Goal: Information Seeking & Learning: Learn about a topic

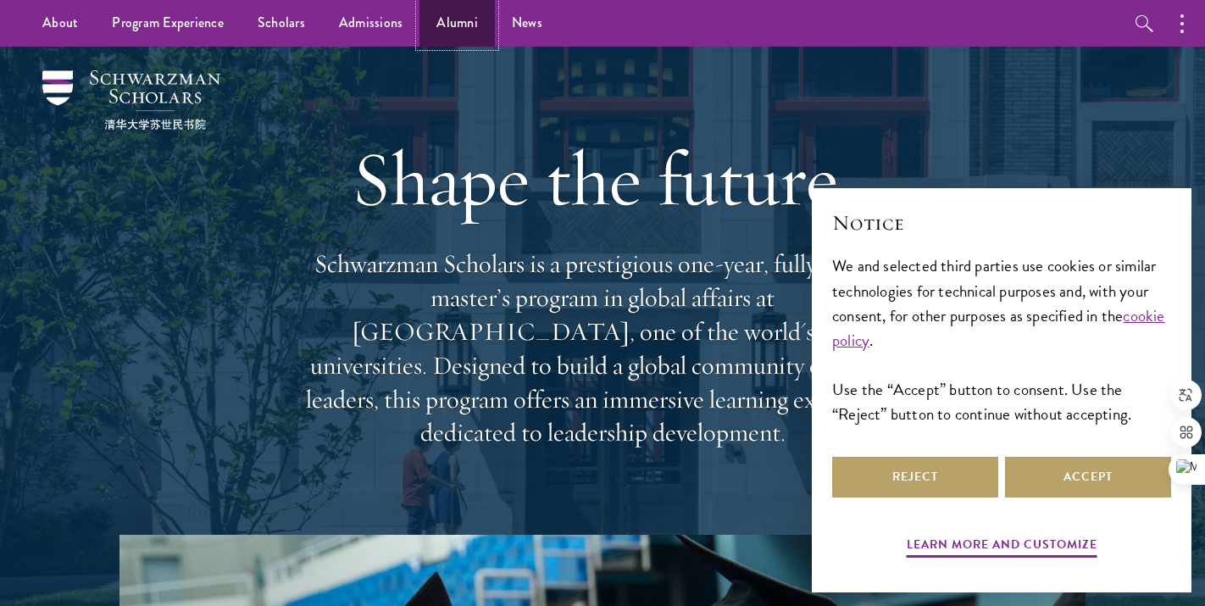
click at [439, 19] on link "Alumni" at bounding box center [456, 23] width 75 height 47
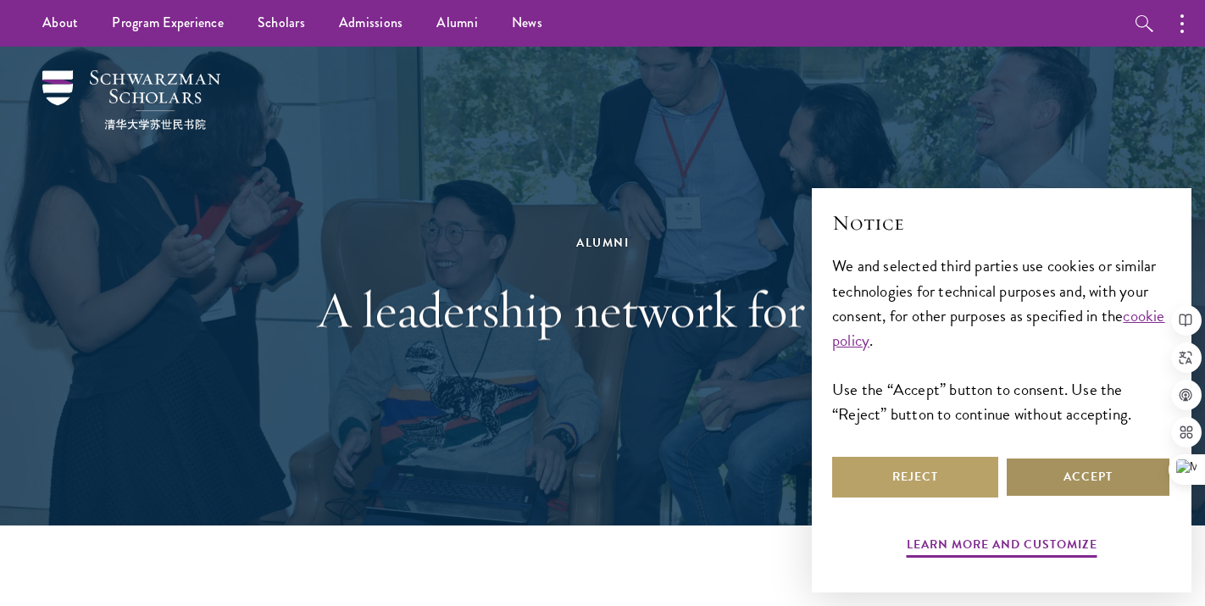
click at [1079, 494] on button "Accept" at bounding box center [1088, 477] width 166 height 41
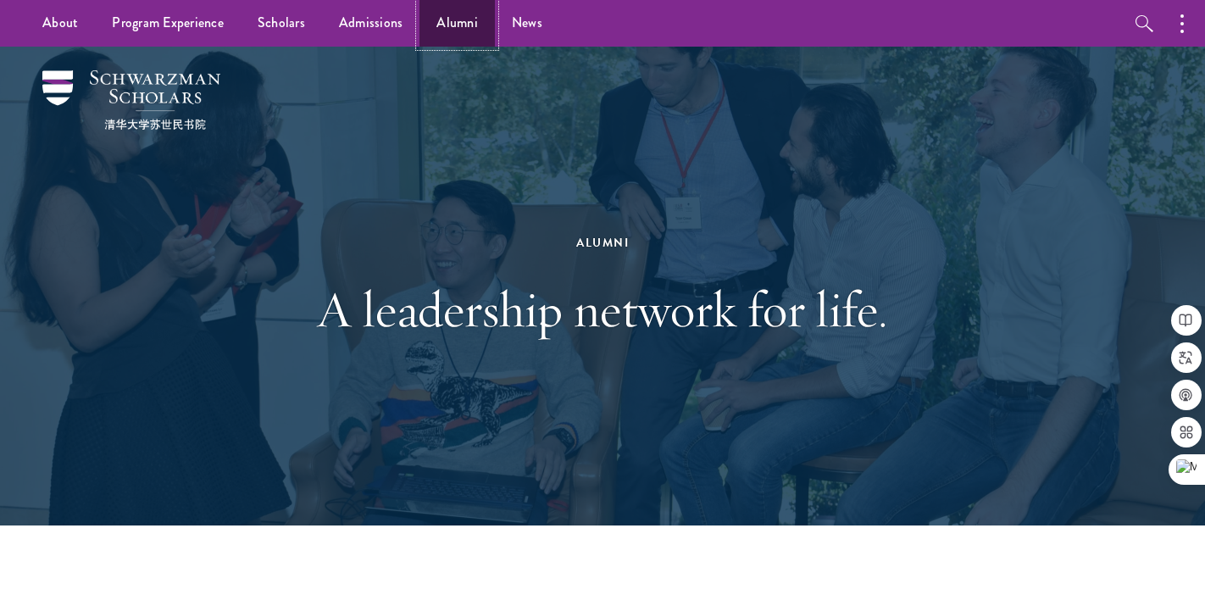
click at [434, 17] on link "Alumni" at bounding box center [456, 23] width 75 height 47
click at [464, 18] on link "Alumni" at bounding box center [456, 23] width 75 height 47
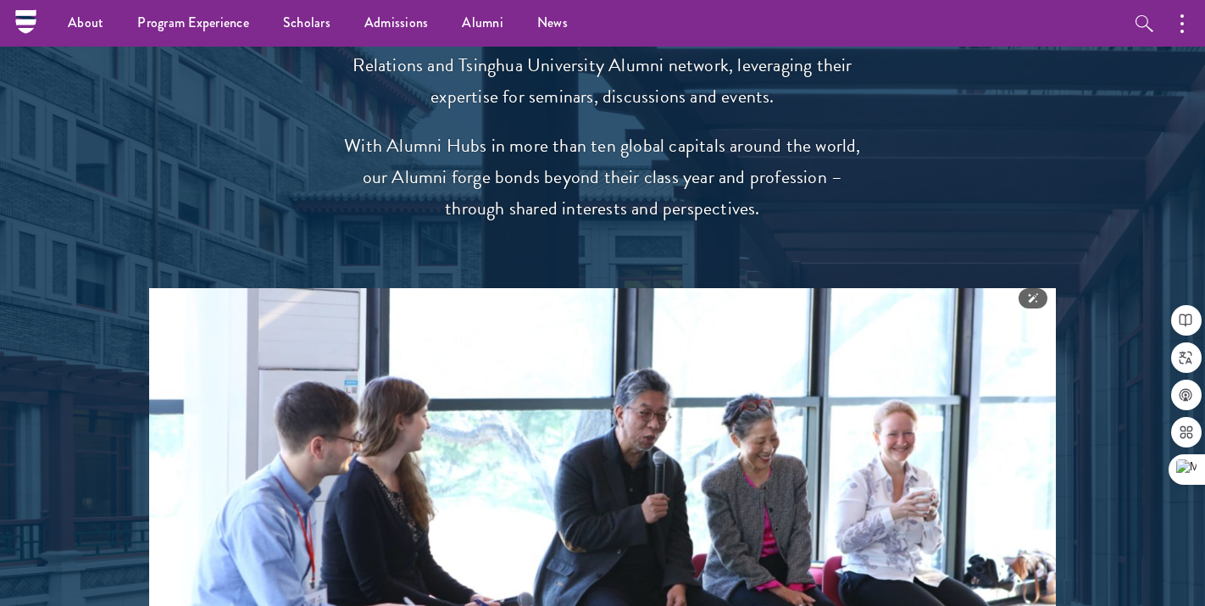
scroll to position [3322, 0]
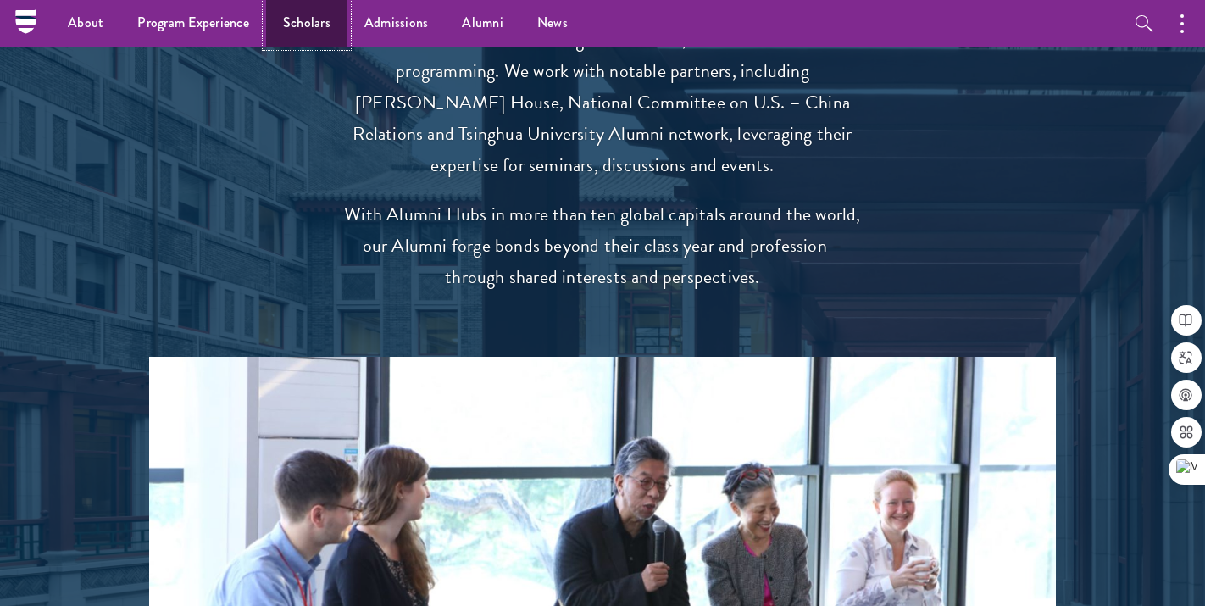
click at [319, 29] on link "Scholars" at bounding box center [306, 23] width 81 height 47
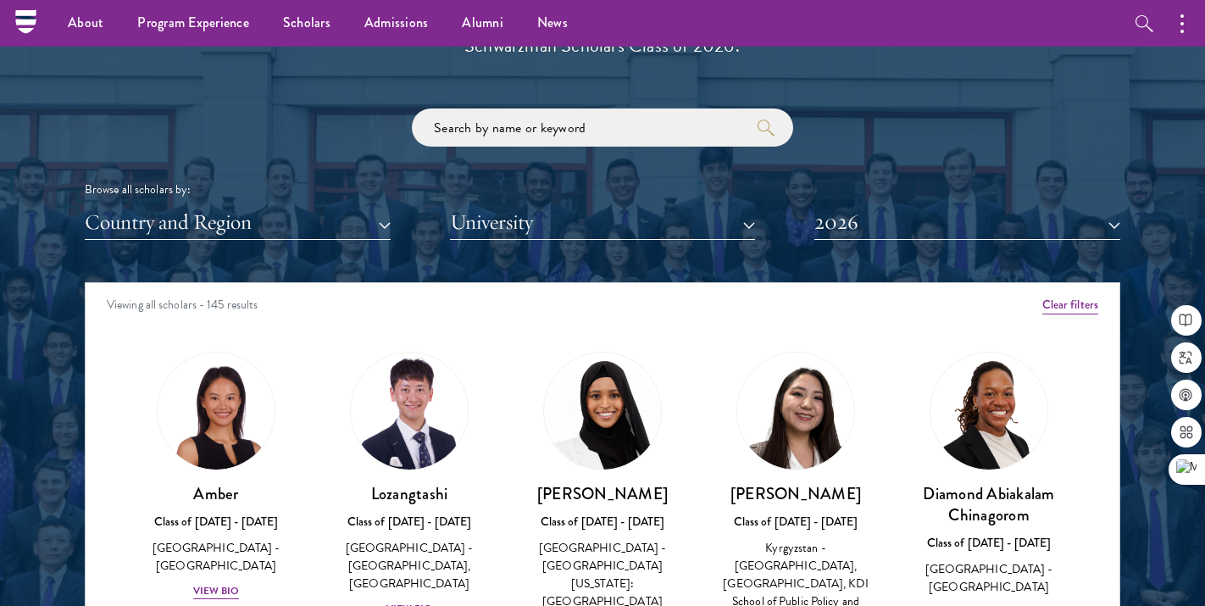
scroll to position [1876, 0]
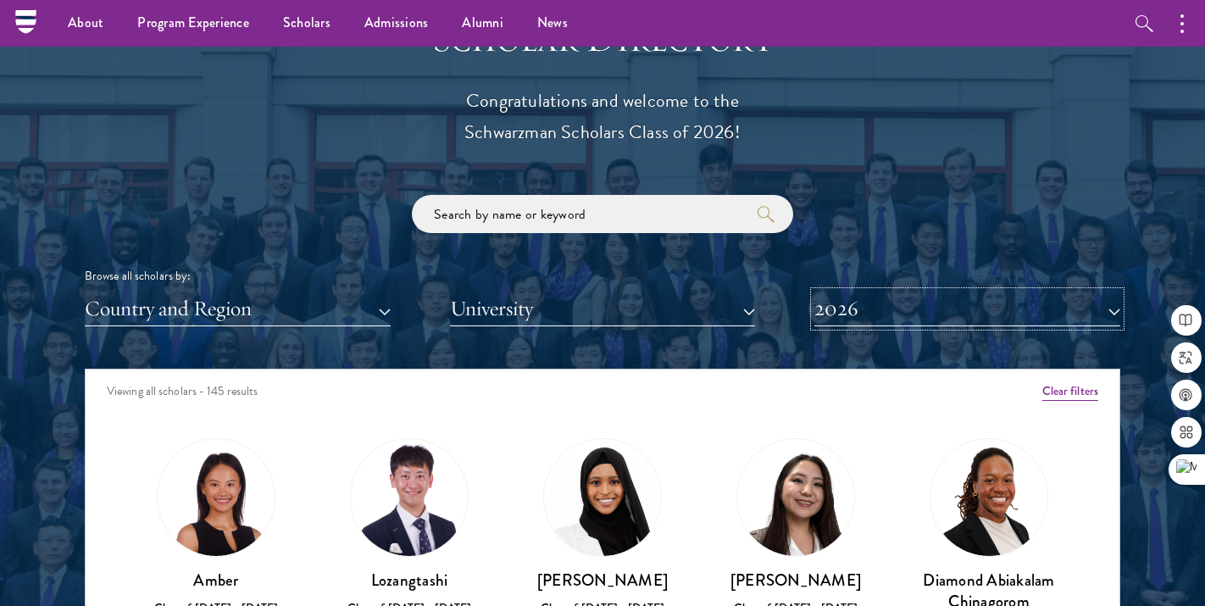
click at [921, 319] on button "2026" at bounding box center [967, 308] width 306 height 35
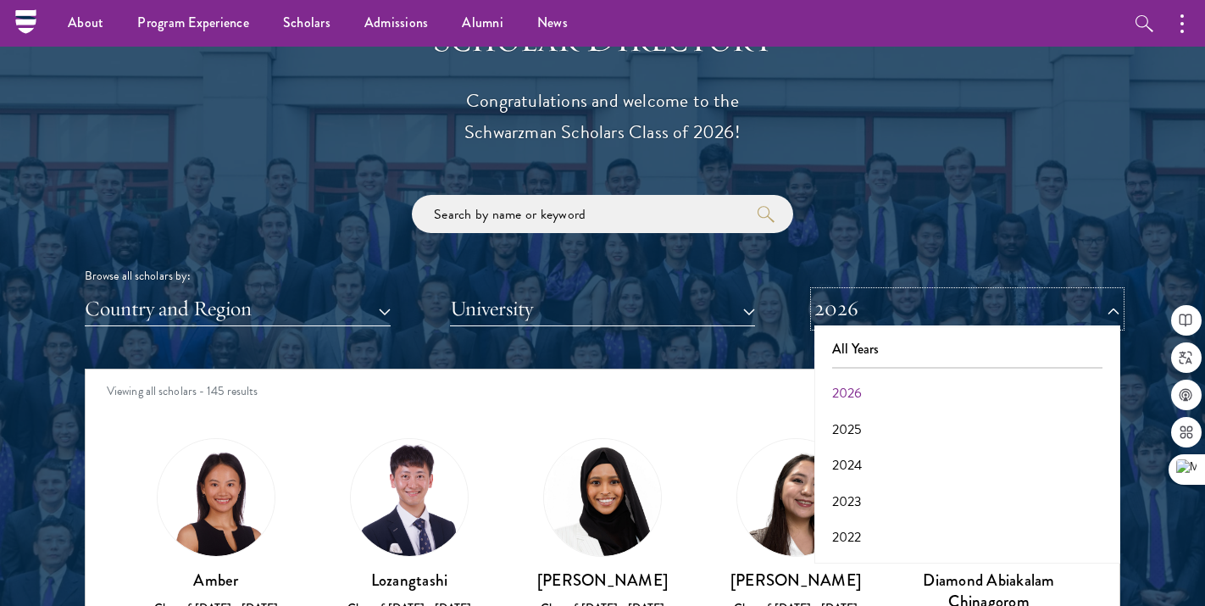
click at [921, 319] on button "2026" at bounding box center [967, 308] width 306 height 35
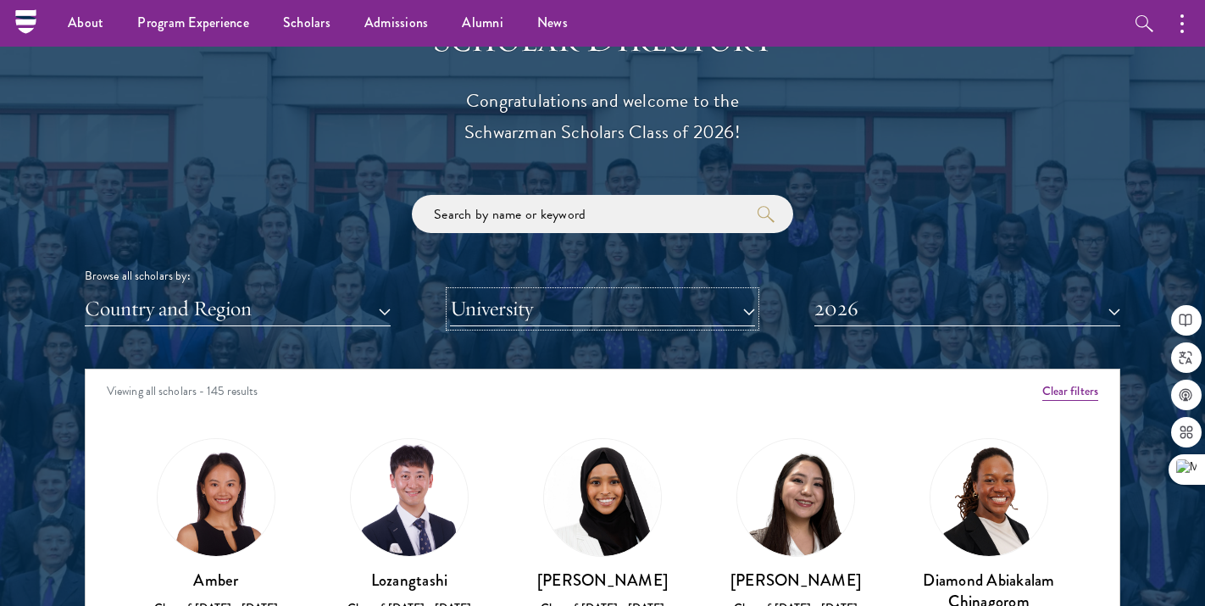
click at [655, 298] on button "University" at bounding box center [603, 308] width 306 height 35
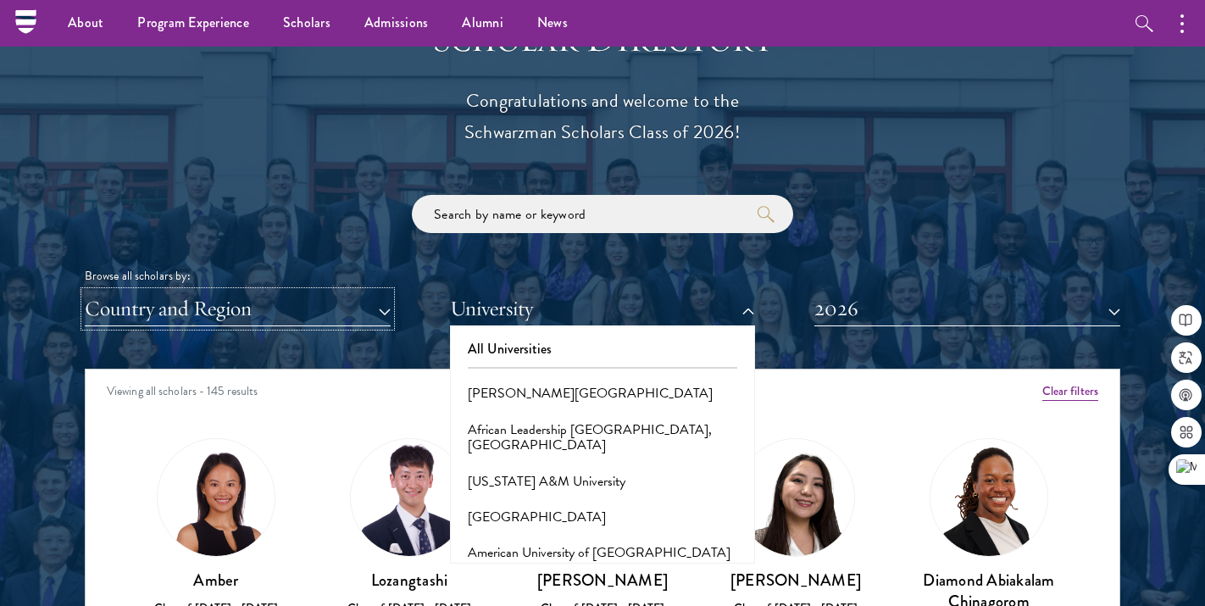
click at [351, 317] on button "Country and Region" at bounding box center [238, 308] width 306 height 35
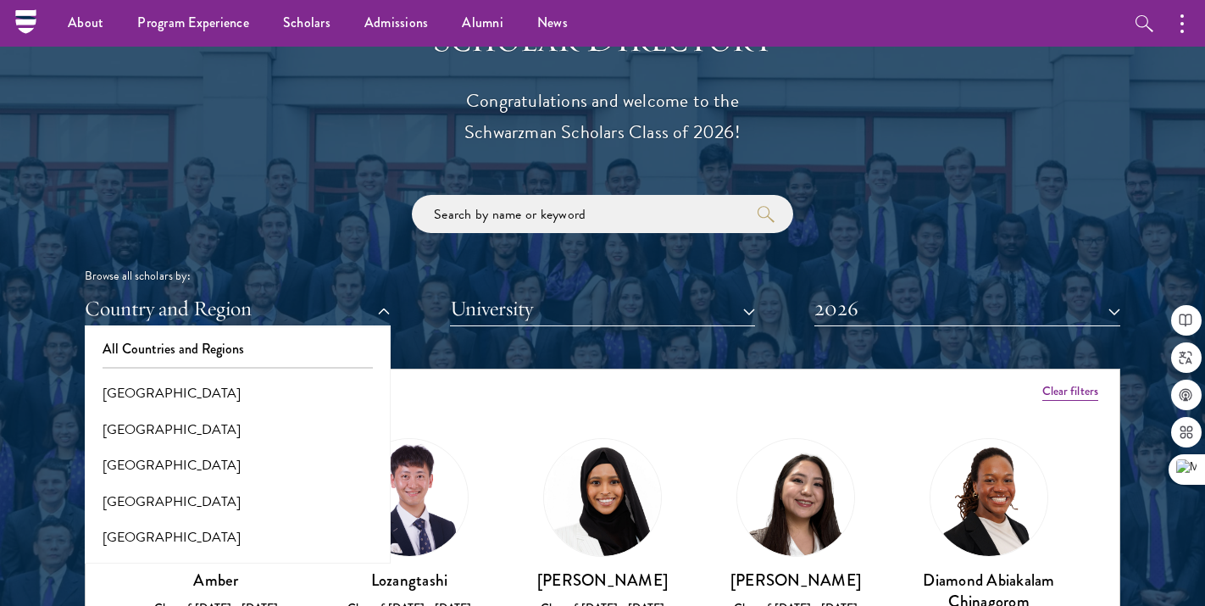
click at [376, 187] on div "Scholar Directory Congratulations and welcome to the Schwarzman Scholars Class …" at bounding box center [602, 446] width 1035 height 862
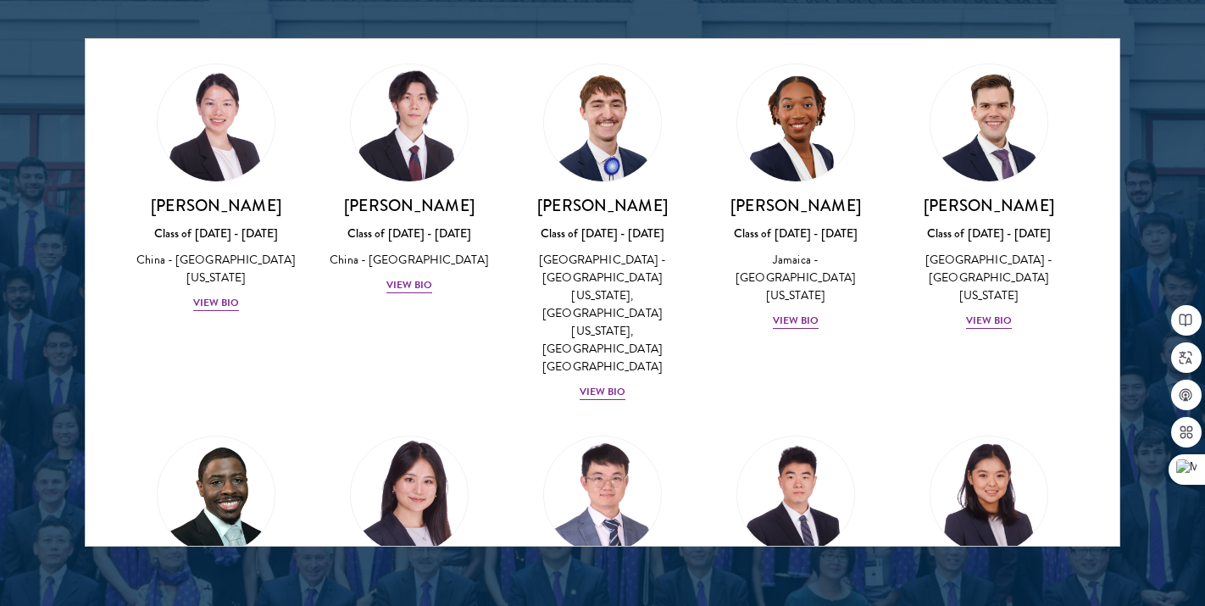
scroll to position [2210, 0]
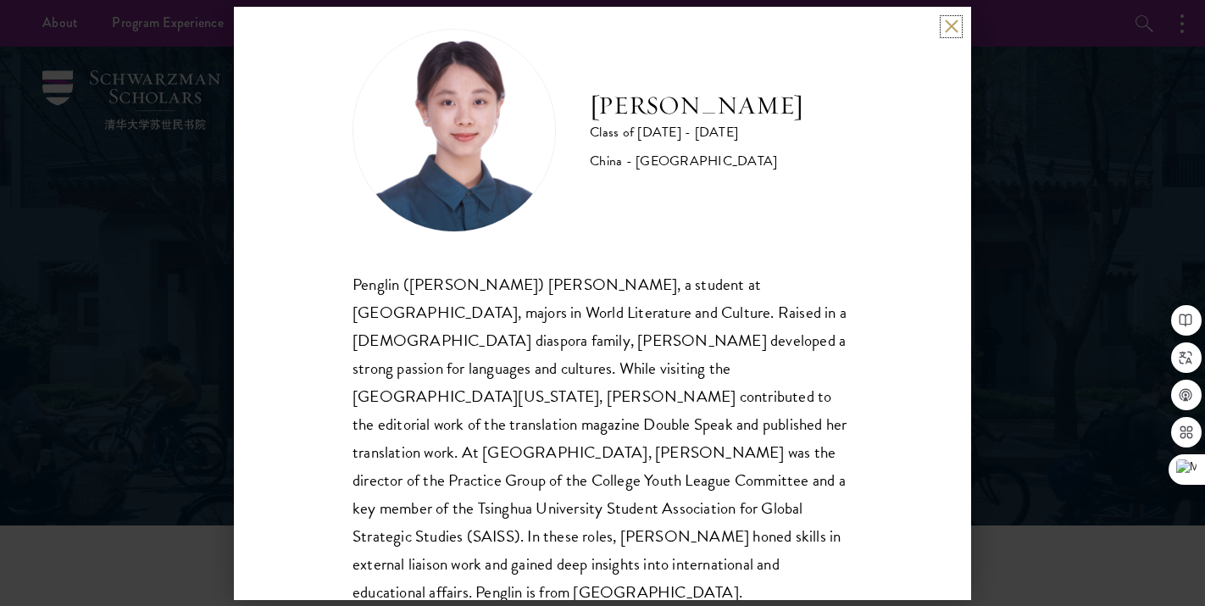
scroll to position [30, 0]
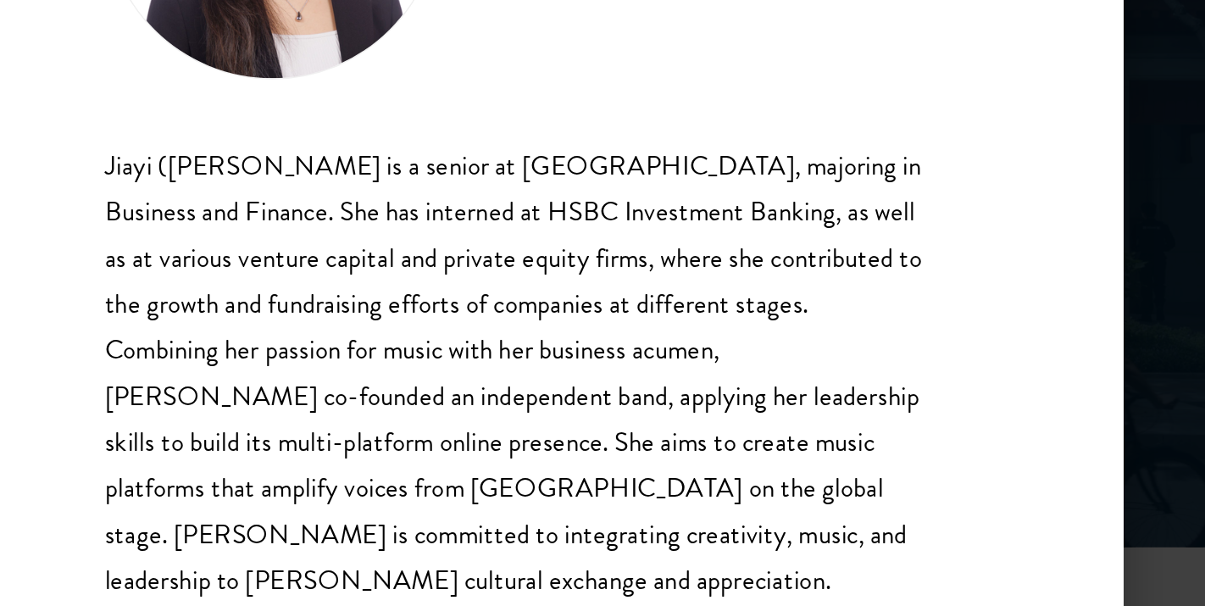
scroll to position [30, 0]
